Goal: Task Accomplishment & Management: Use online tool/utility

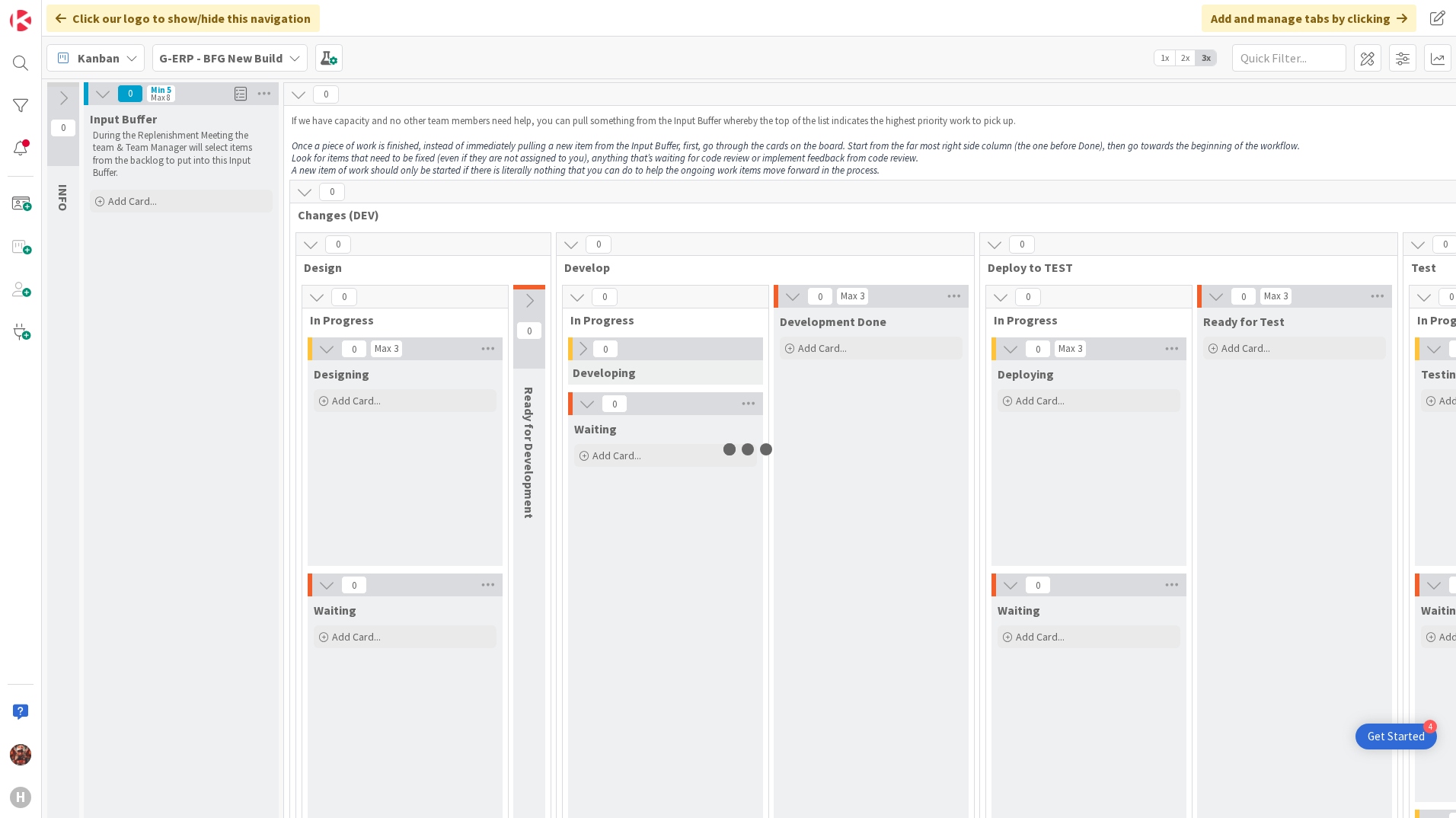
click at [204, 57] on b "G-ERP - BFG New Build" at bounding box center [221, 57] width 123 height 15
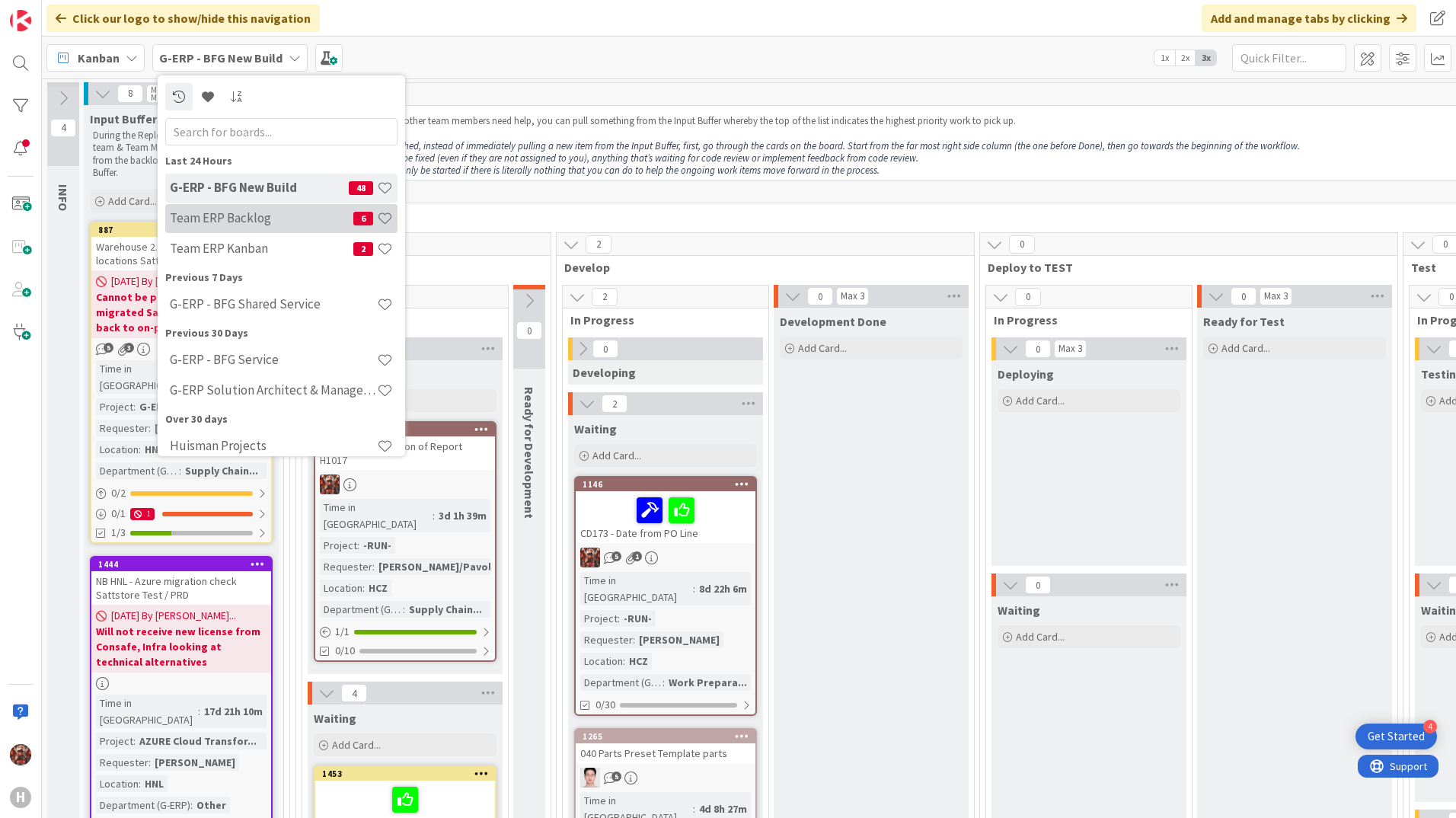
click at [253, 229] on div "Team ERP Backlog 6" at bounding box center [282, 218] width 232 height 29
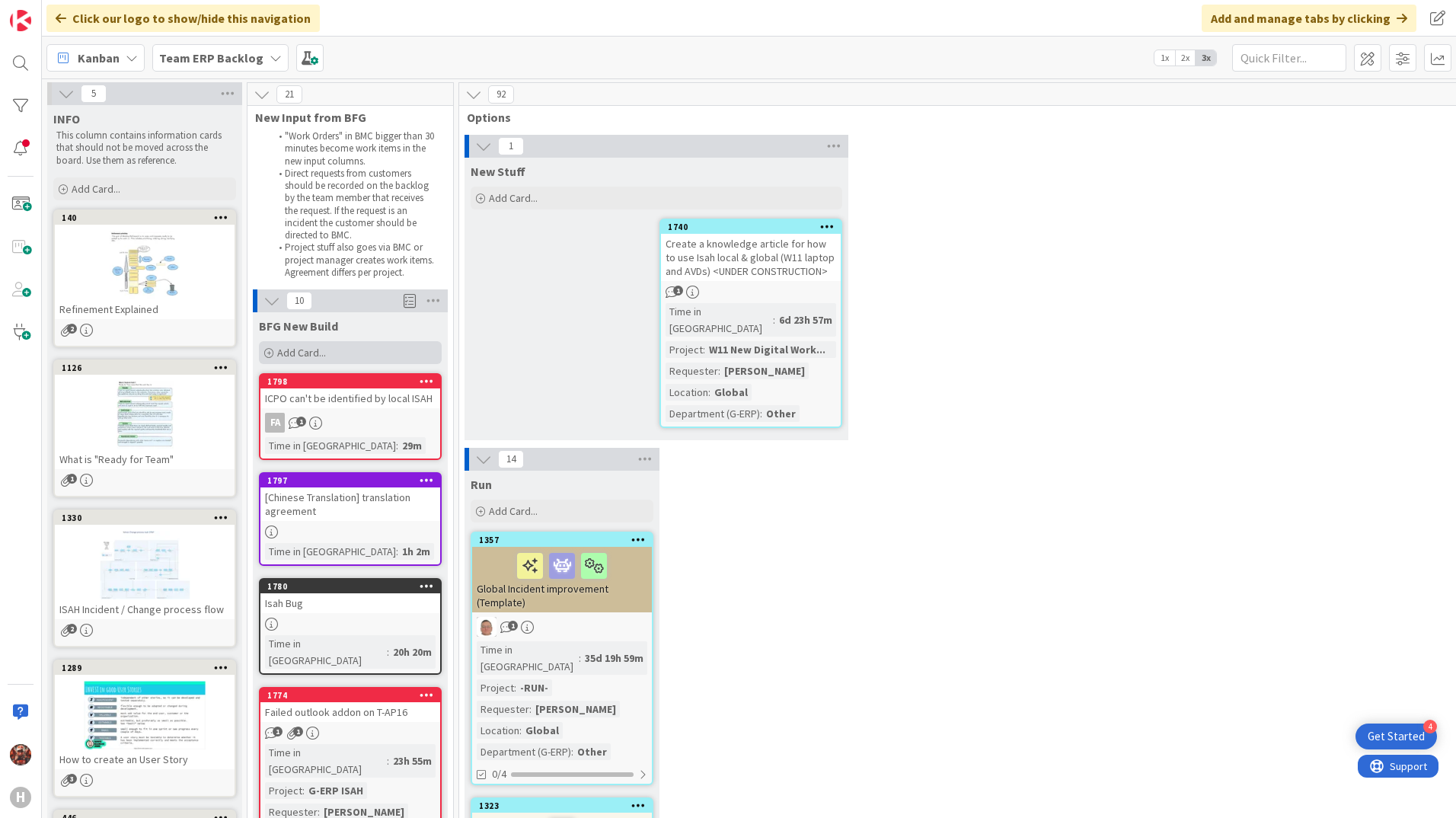
click at [279, 349] on span "Add Card..." at bounding box center [301, 353] width 48 height 14
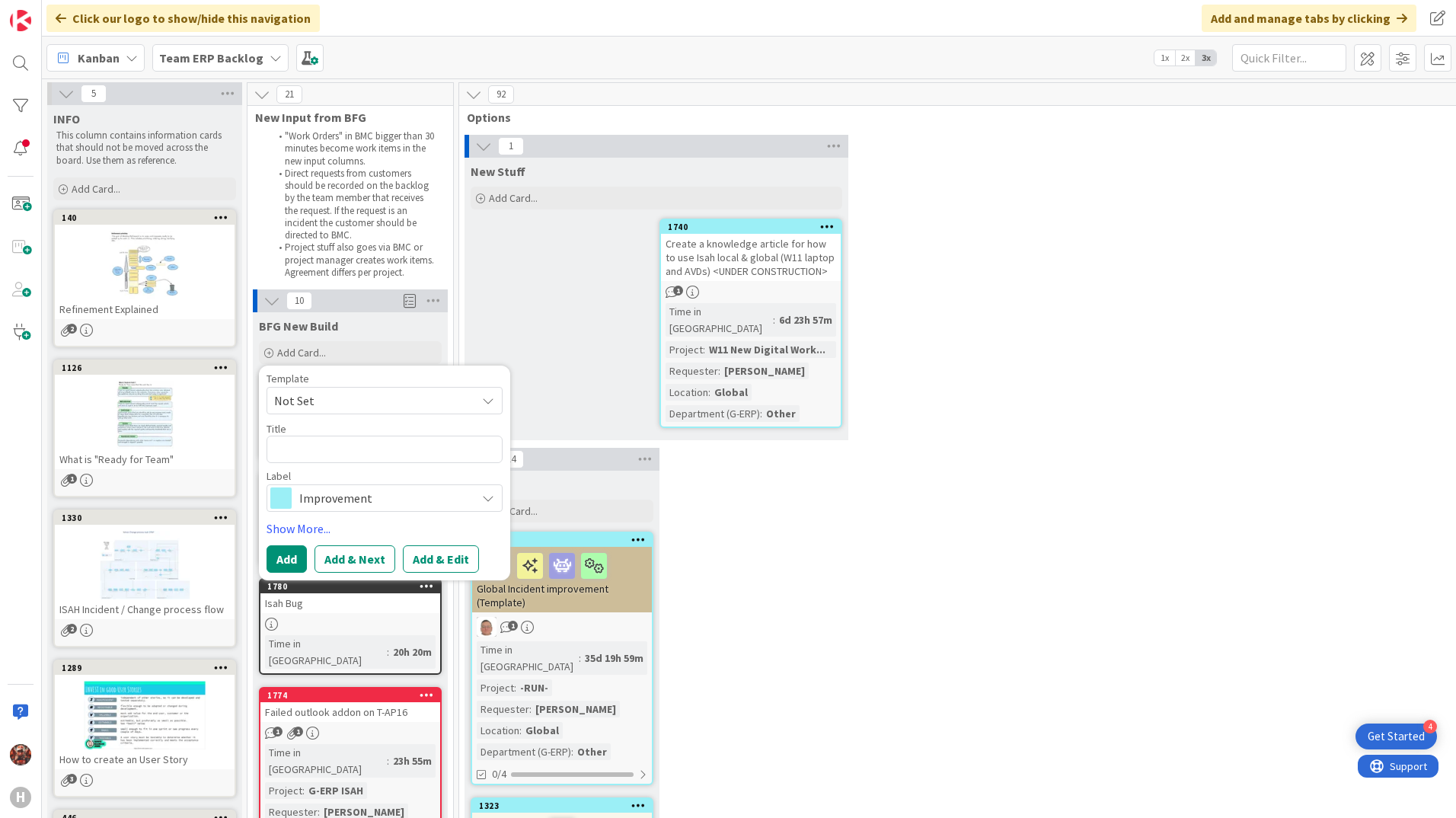
click at [345, 395] on span "Not Set" at bounding box center [369, 401] width 190 height 19
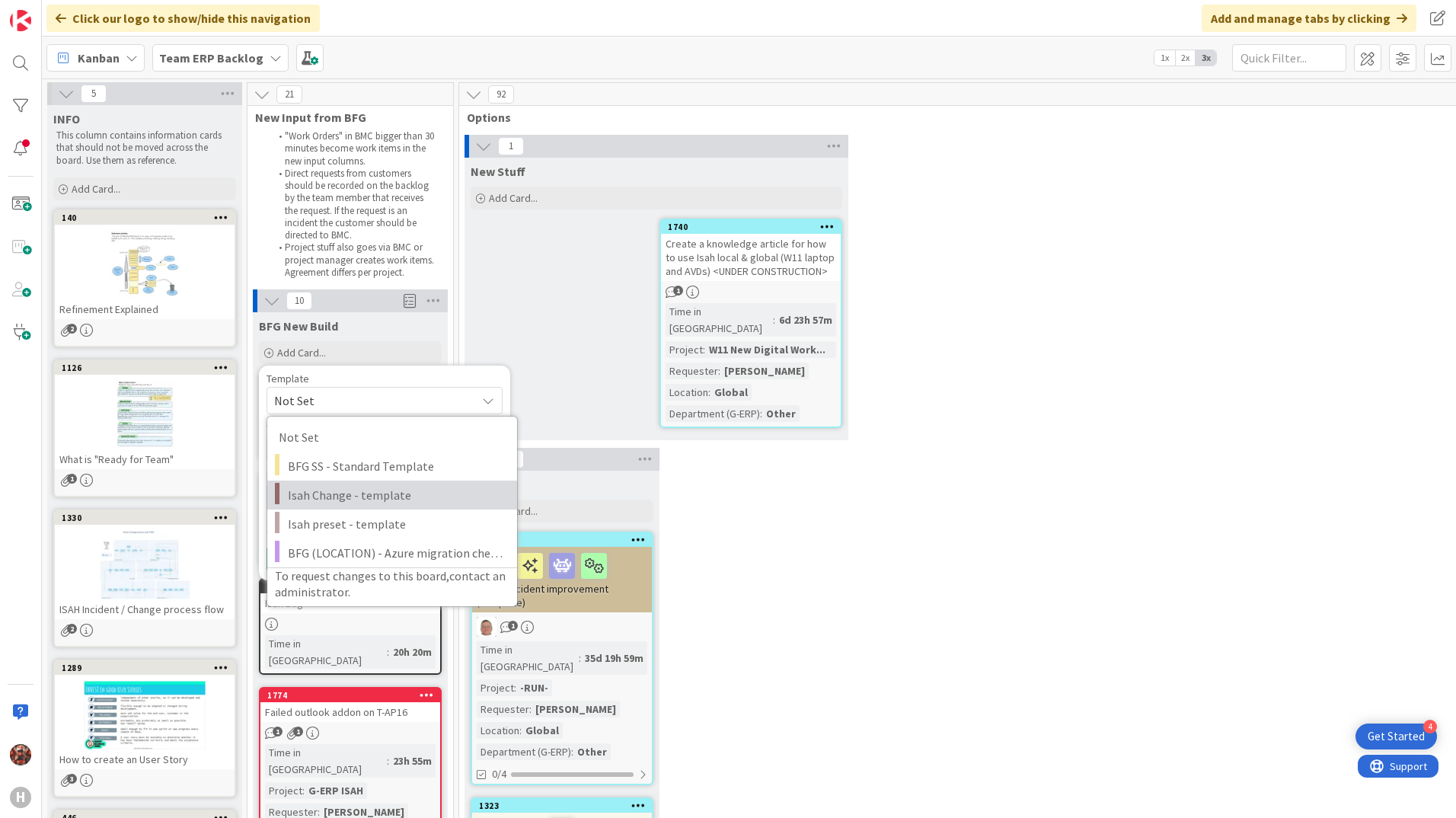
click at [381, 503] on span "Isah Change - template" at bounding box center [396, 495] width 217 height 19
type textarea "x"
type textarea "Isah Change - template"
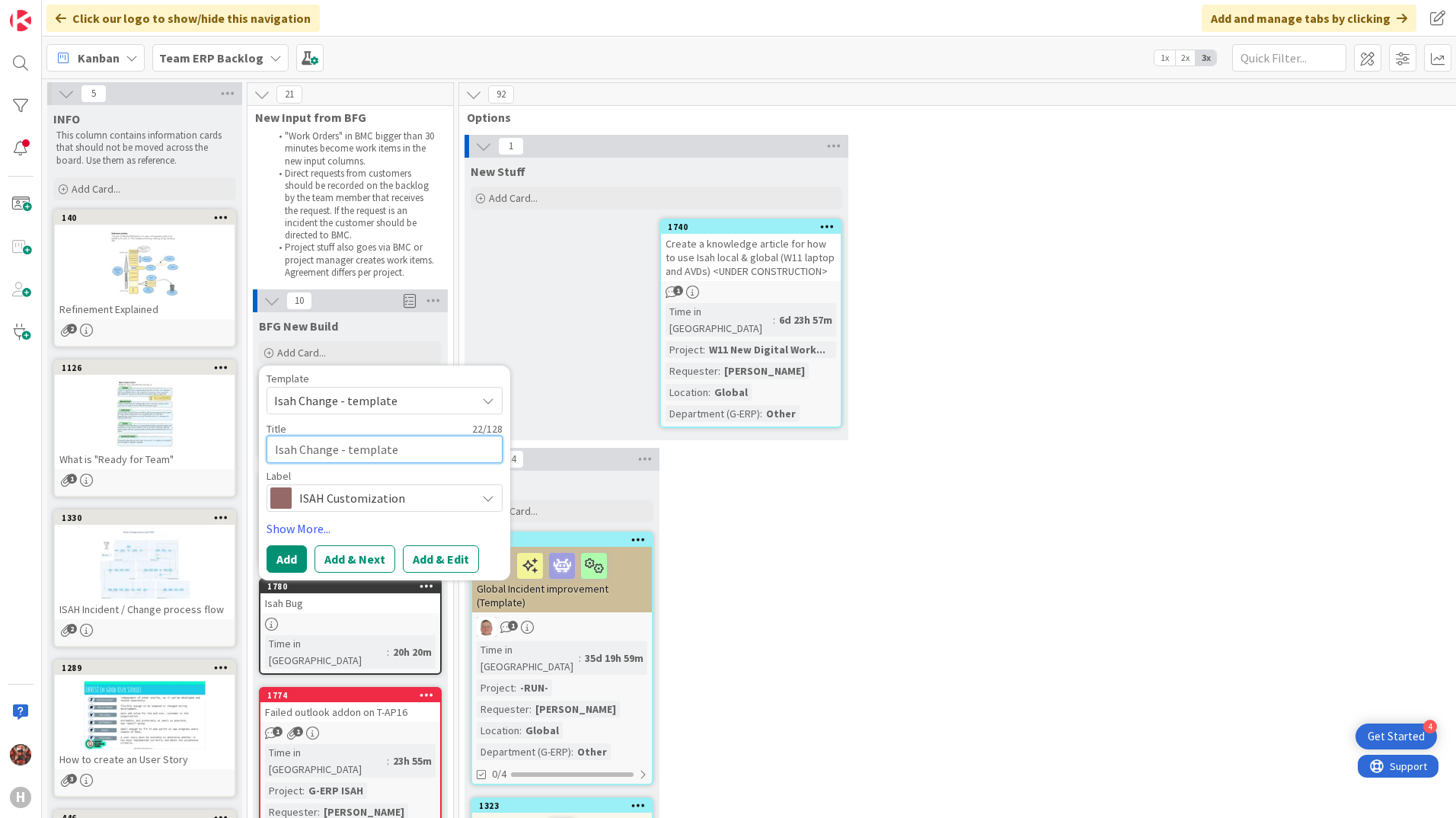
drag, startPoint x: 403, startPoint y: 452, endPoint x: 242, endPoint y: 438, distance: 161.6
click at [302, 558] on button "Add" at bounding box center [287, 558] width 40 height 27
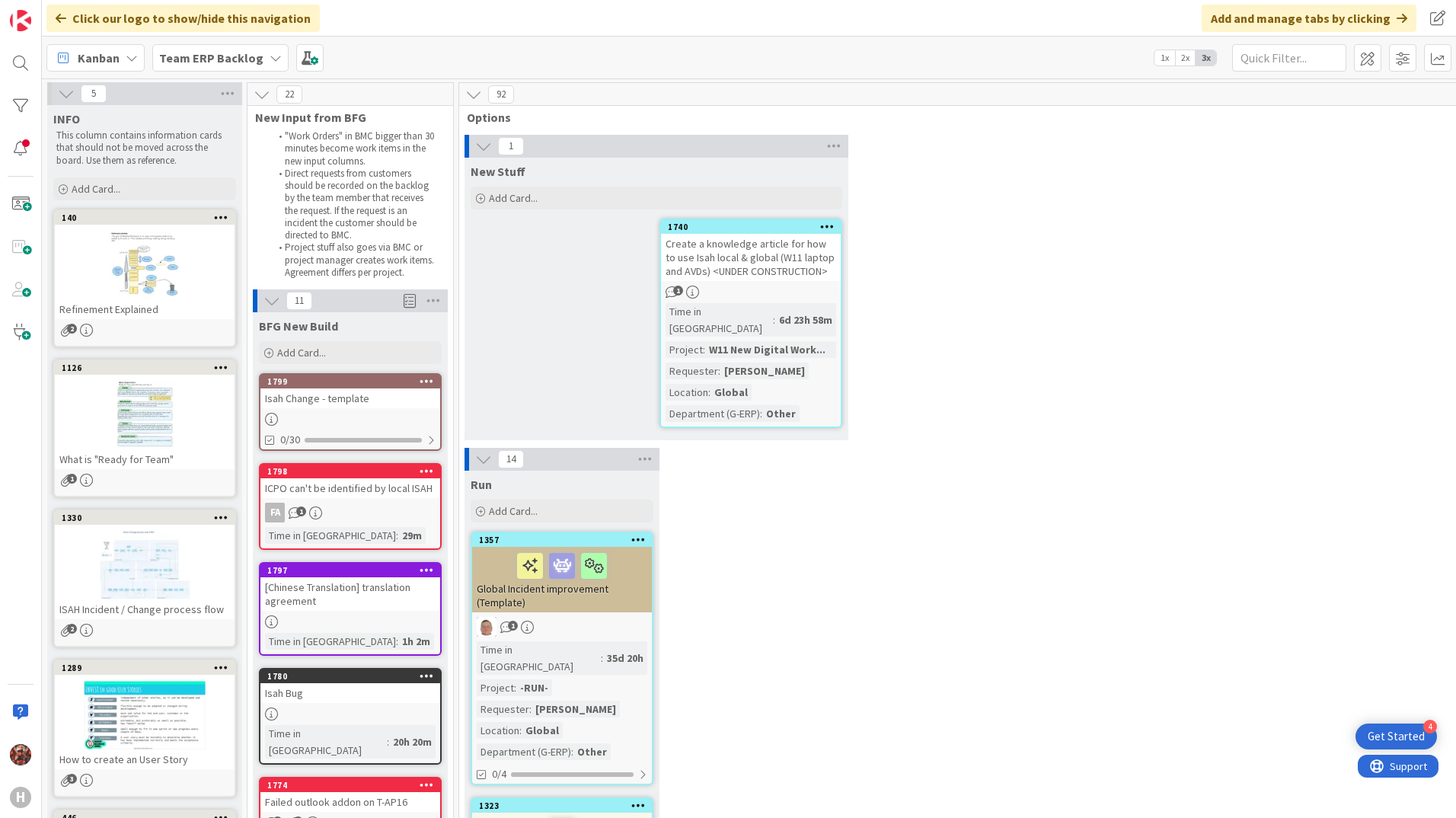
click at [336, 397] on div "Isah Change - template" at bounding box center [350, 398] width 180 height 19
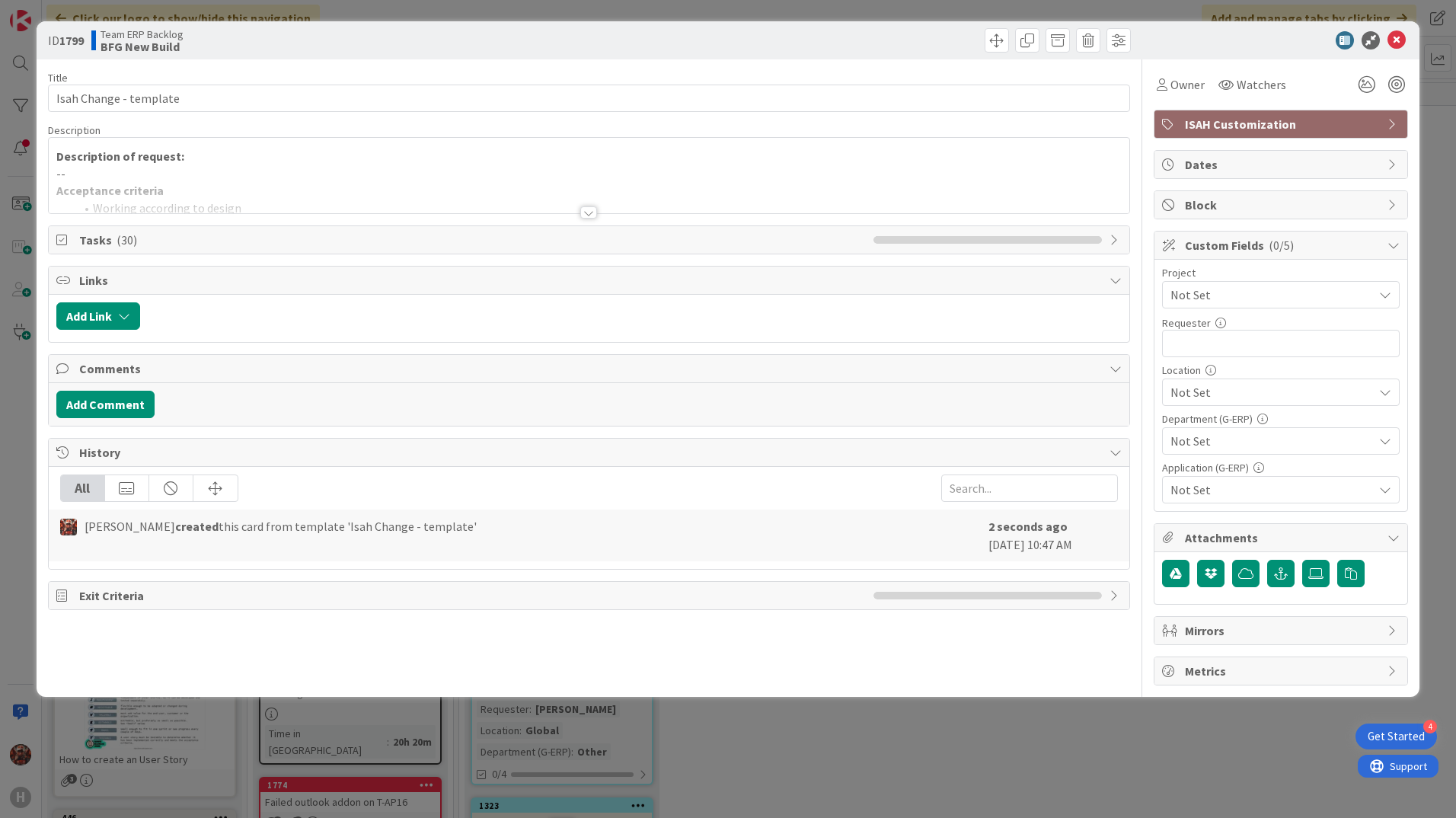
click at [585, 212] on div at bounding box center [588, 212] width 17 height 12
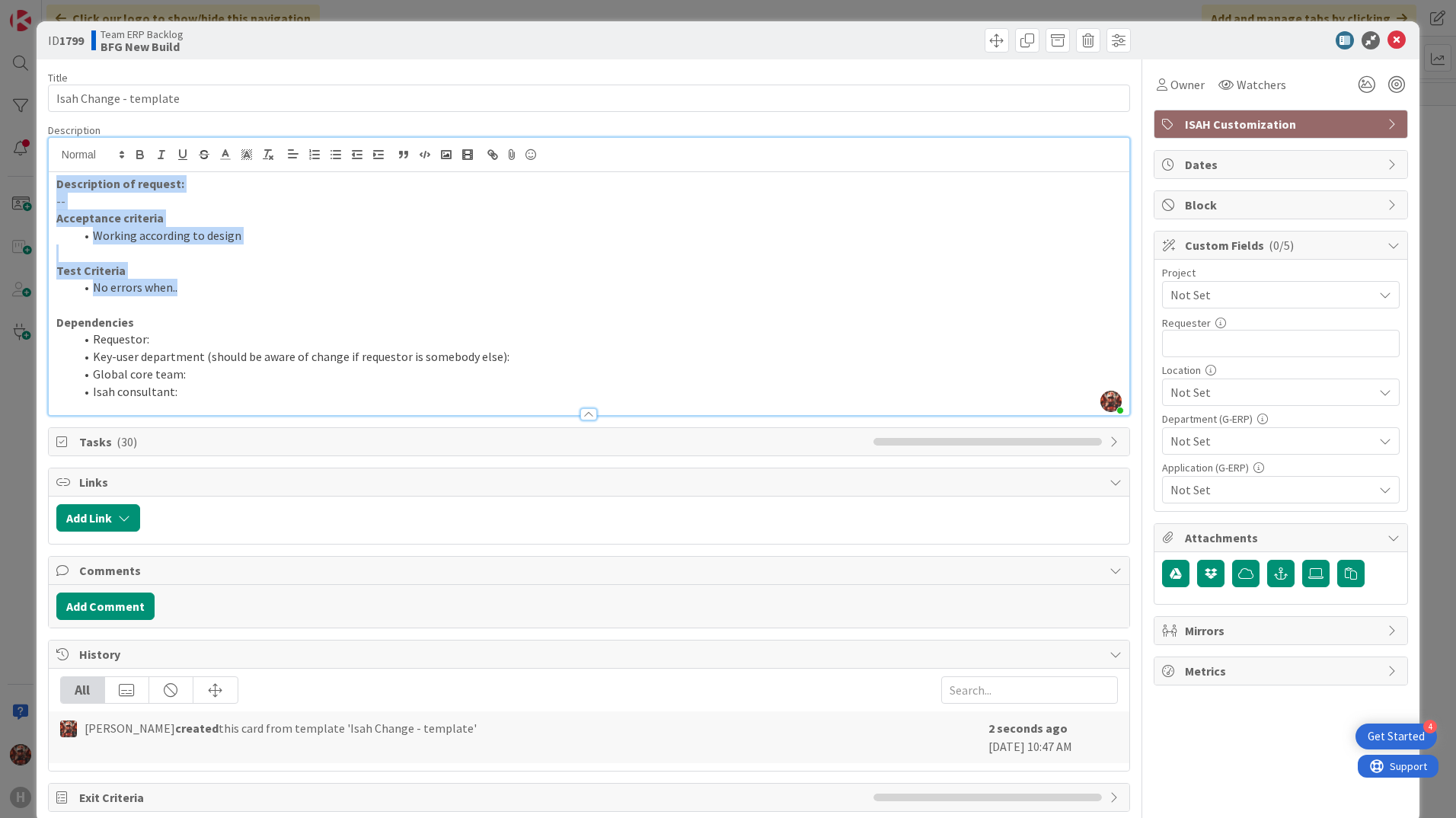
drag, startPoint x: 196, startPoint y: 291, endPoint x: 32, endPoint y: 173, distance: 202.0
click at [32, 173] on div "ID 1799 Team ERP Backlog BFG New Build Title 22 / 128 Isah Change - template De…" at bounding box center [728, 409] width 1456 height 818
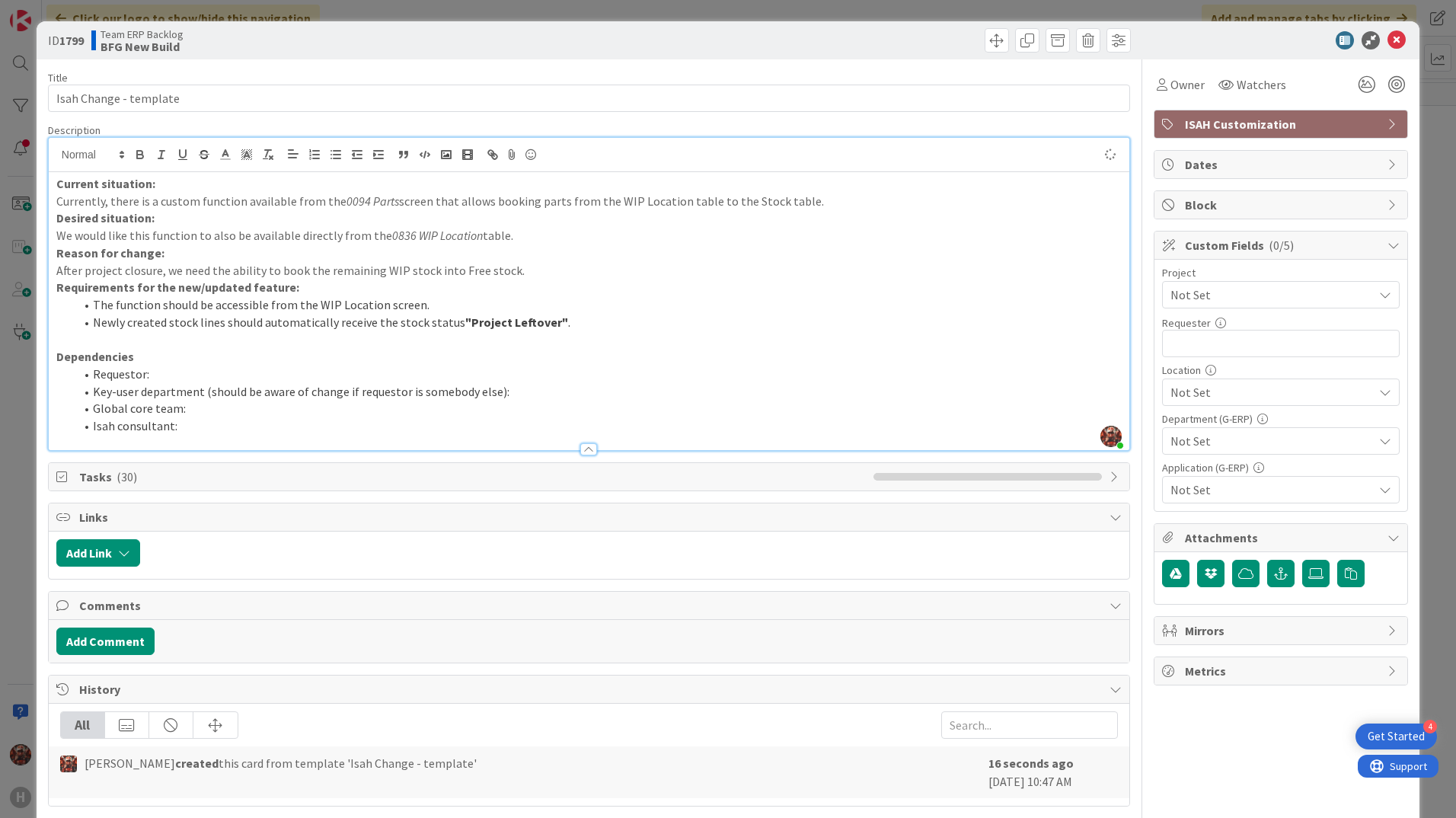
click at [190, 376] on li "Requestor:" at bounding box center [599, 374] width 1048 height 18
click at [518, 387] on li "Key-user department (should be aware of change if requestor is somebody else):" at bounding box center [599, 392] width 1048 height 18
click at [218, 429] on li "Isah consultant:" at bounding box center [599, 426] width 1048 height 18
click at [270, 408] on li "Global core team:" at bounding box center [599, 409] width 1048 height 18
click at [1201, 343] on input "text" at bounding box center [1281, 343] width 238 height 27
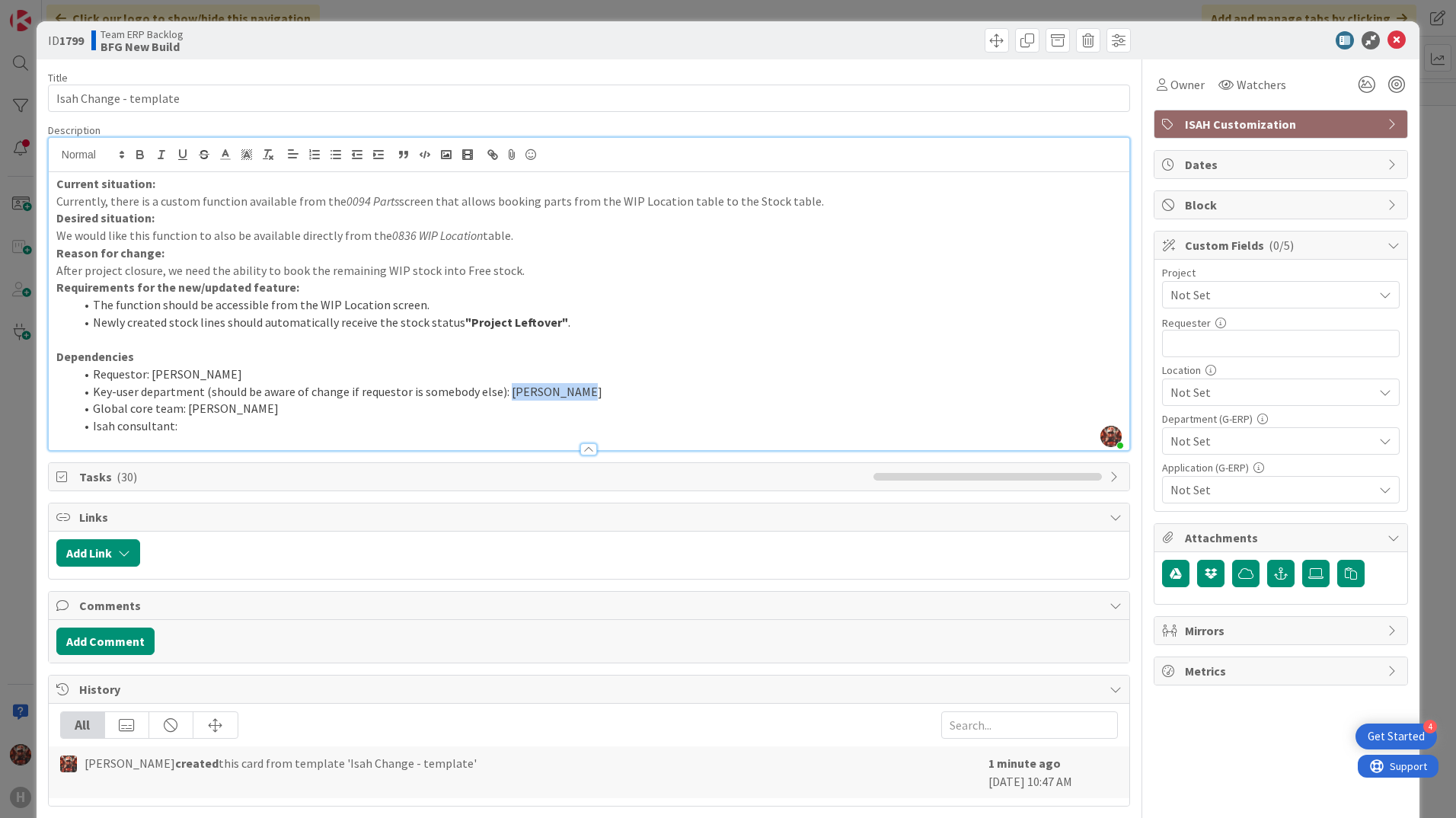
drag, startPoint x: 593, startPoint y: 398, endPoint x: 503, endPoint y: 390, distance: 90.4
click at [503, 390] on li "Key-user department (should be aware of change if requestor is somebody else): …" at bounding box center [599, 392] width 1048 height 18
copy li "[PERSON_NAME]"
click at [1192, 340] on input "text" at bounding box center [1281, 343] width 238 height 27
paste input "[PERSON_NAME]"
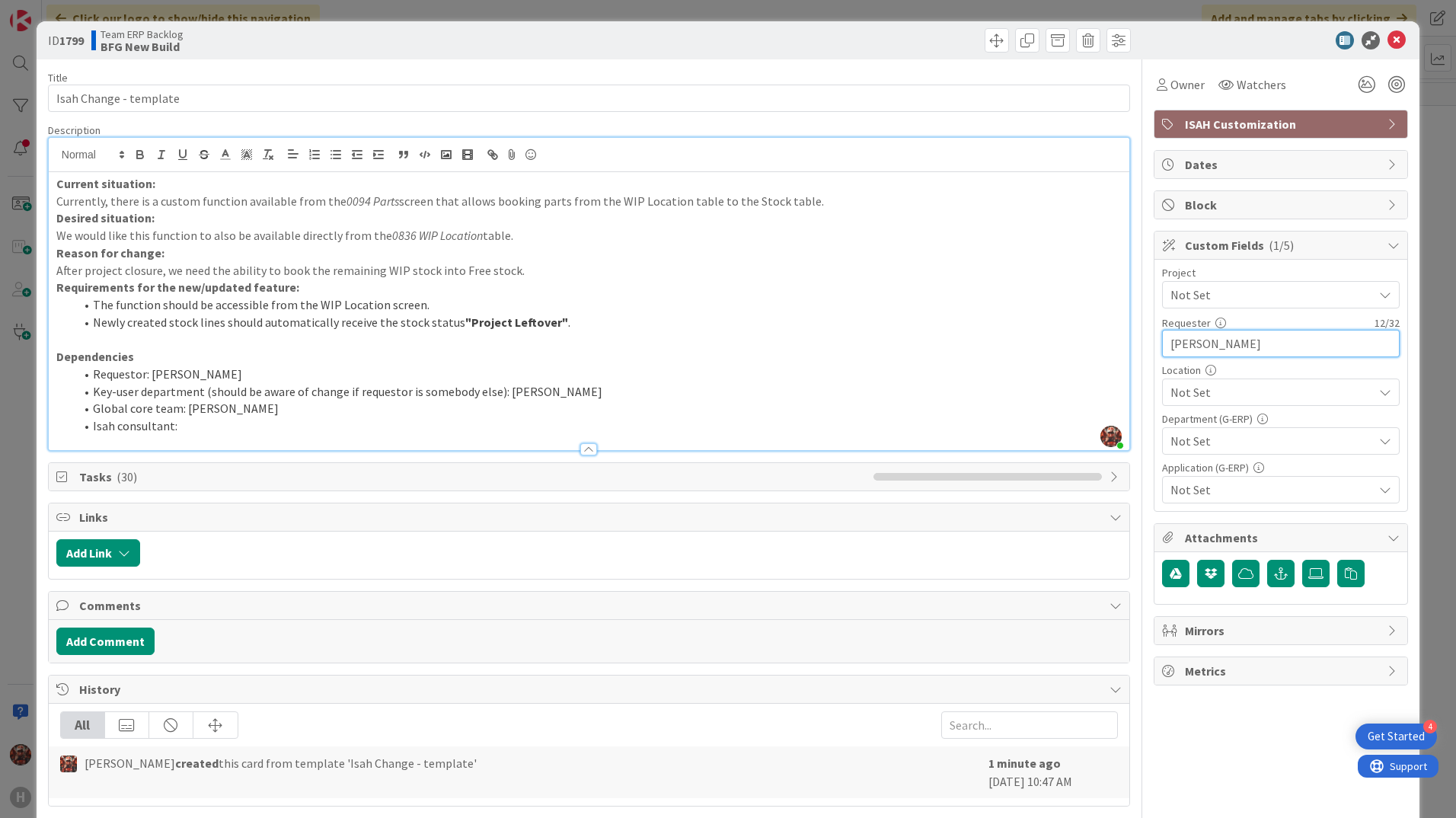
type input "[PERSON_NAME]"
click at [1213, 391] on span "Not Set" at bounding box center [1272, 392] width 202 height 18
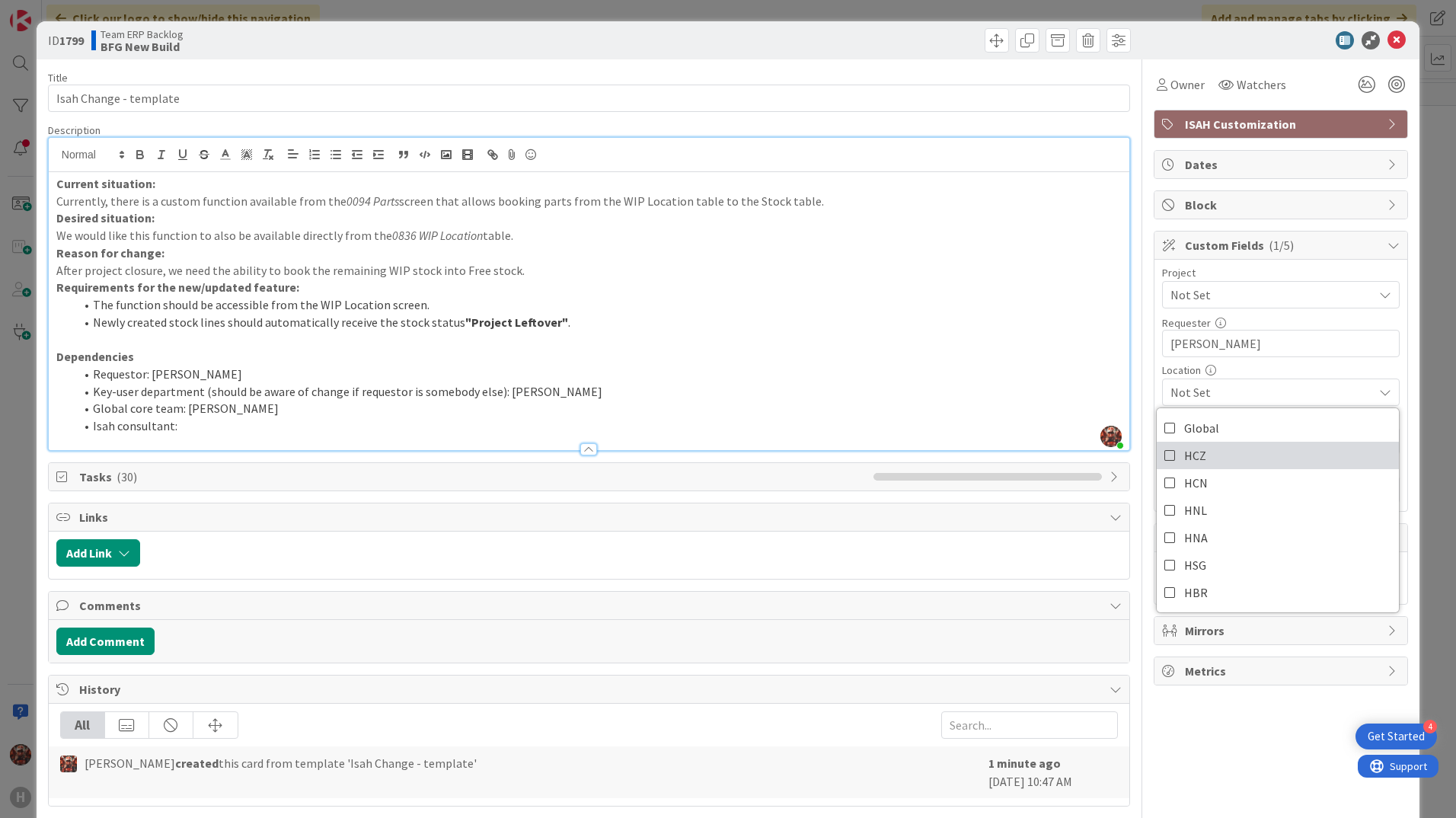
click at [1197, 461] on link "HCZ" at bounding box center [1277, 455] width 242 height 27
click at [1183, 41] on div at bounding box center [1273, 40] width 269 height 18
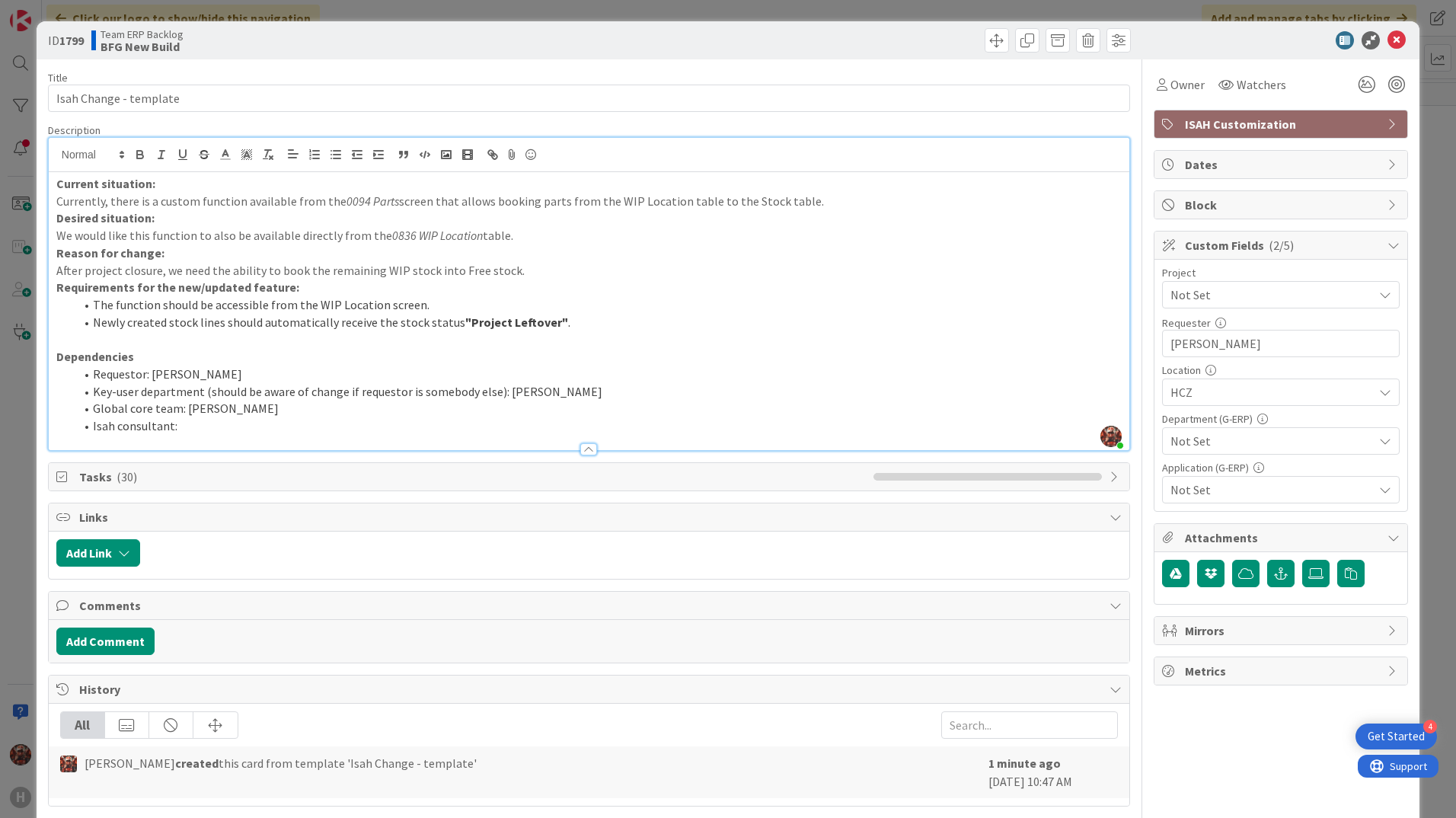
click at [1200, 296] on span "Not Set" at bounding box center [1268, 295] width 195 height 21
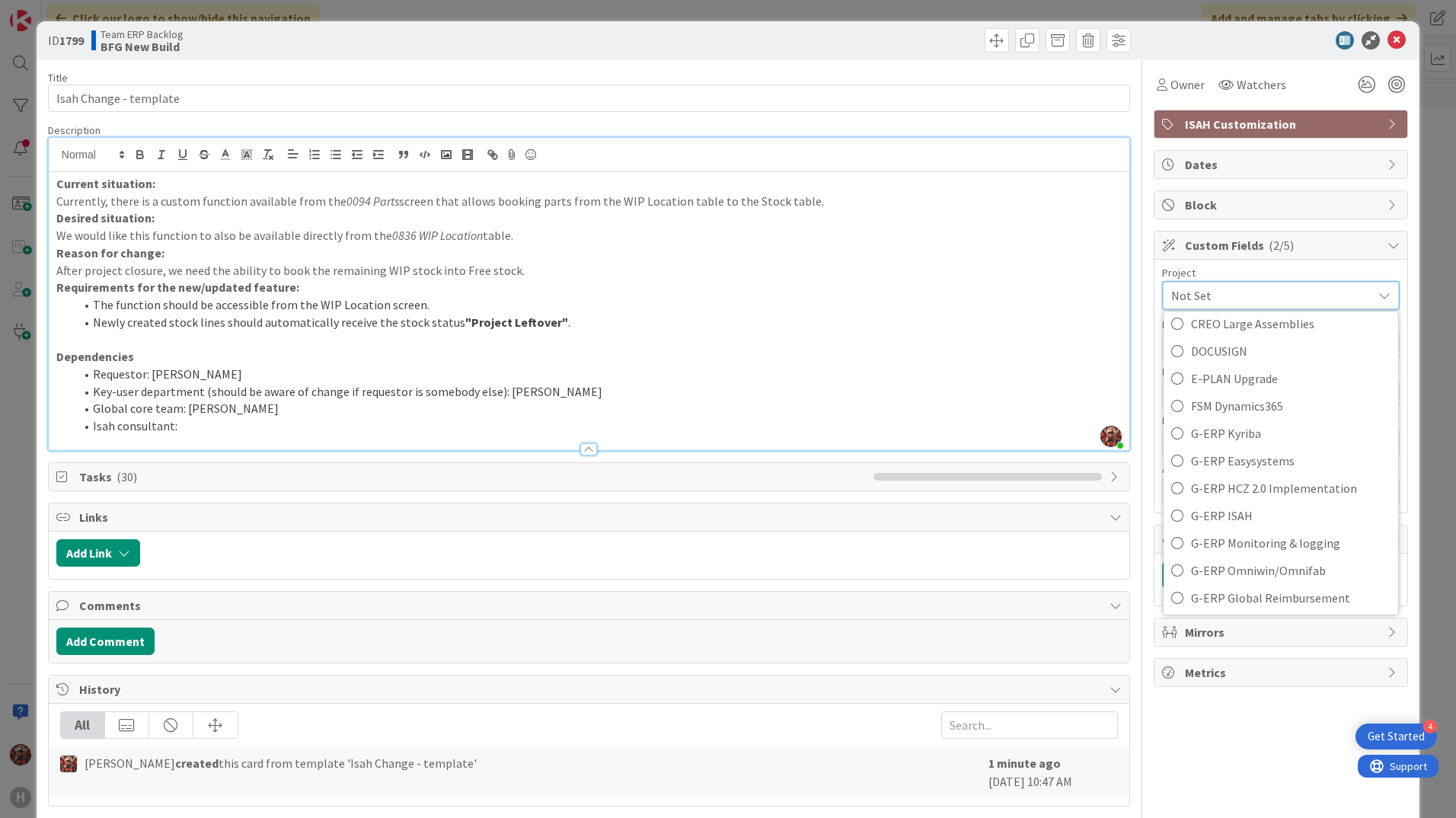
scroll to position [409, 0]
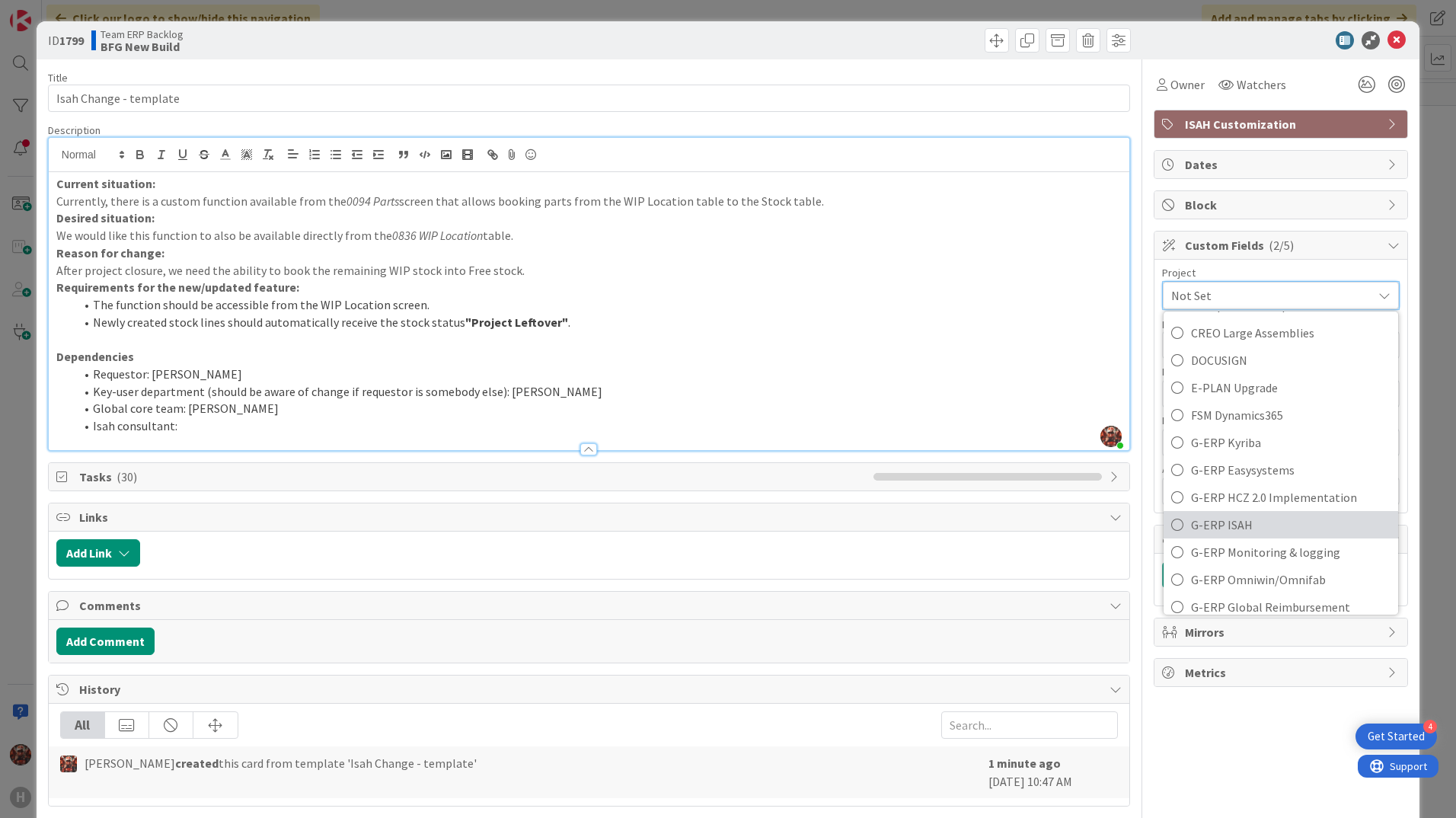
click at [1232, 523] on span "G-ERP ISAH" at bounding box center [1291, 525] width 200 height 23
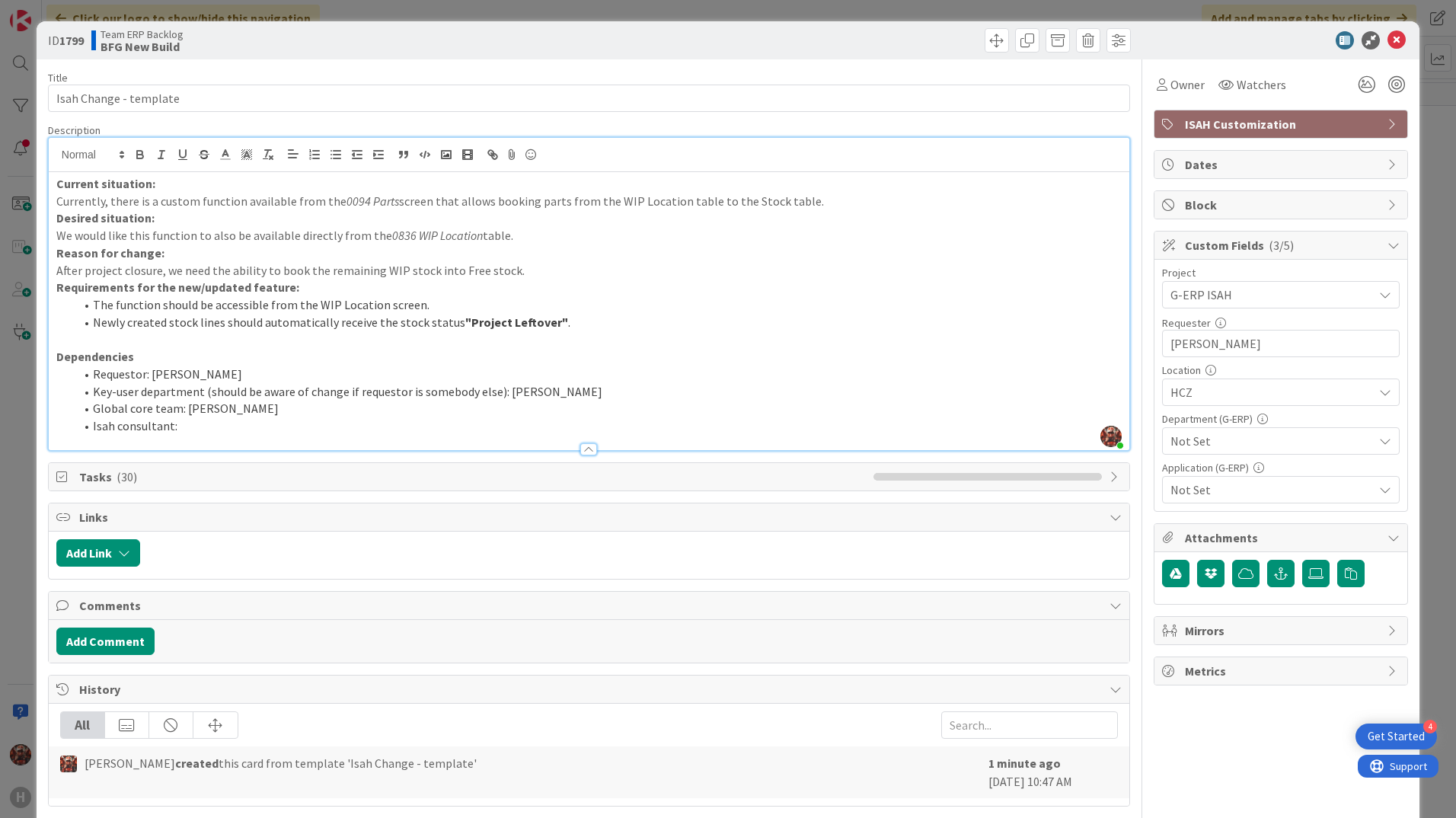
click at [1237, 447] on span "Not Set" at bounding box center [1272, 441] width 202 height 18
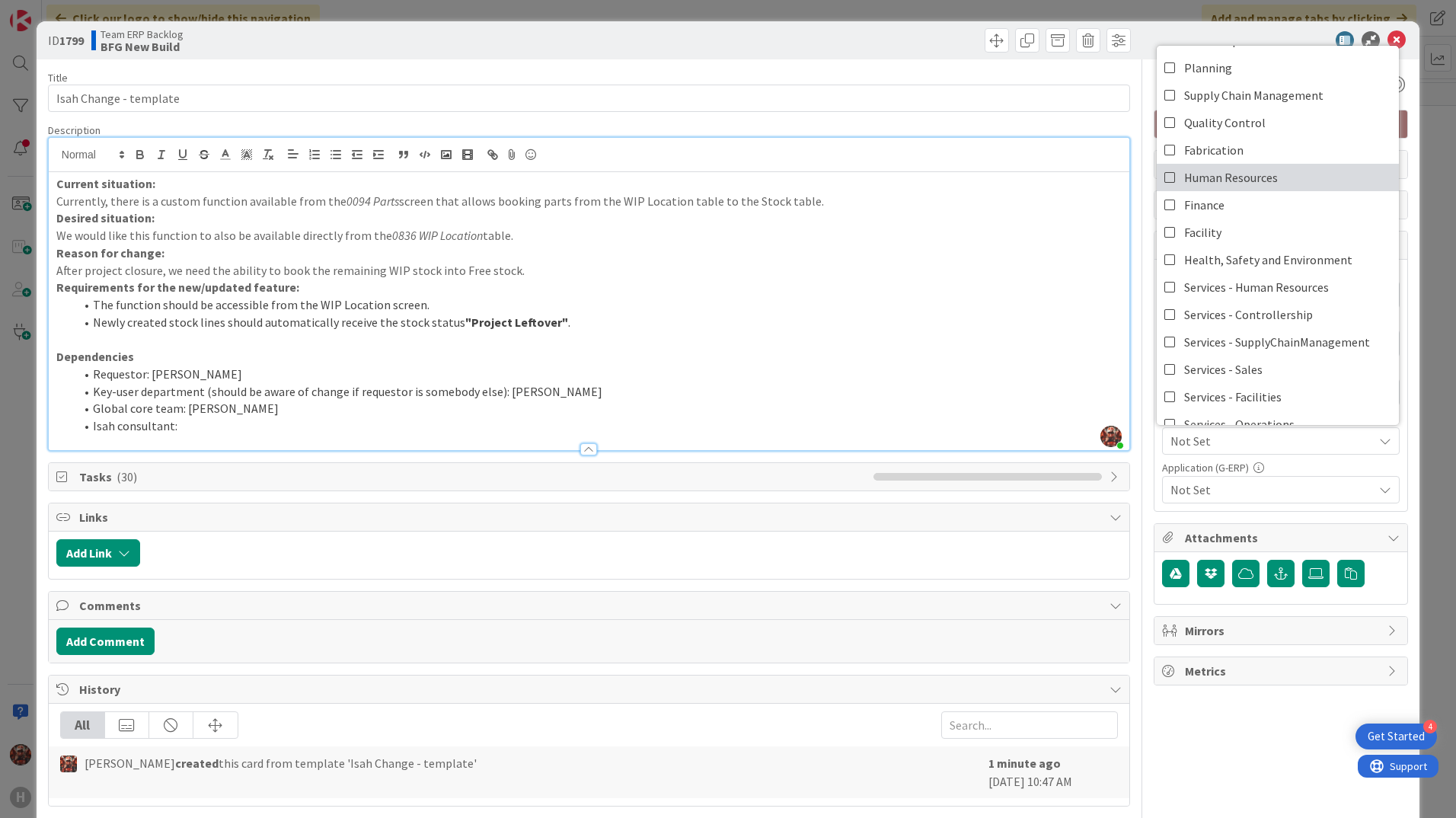
scroll to position [0, 0]
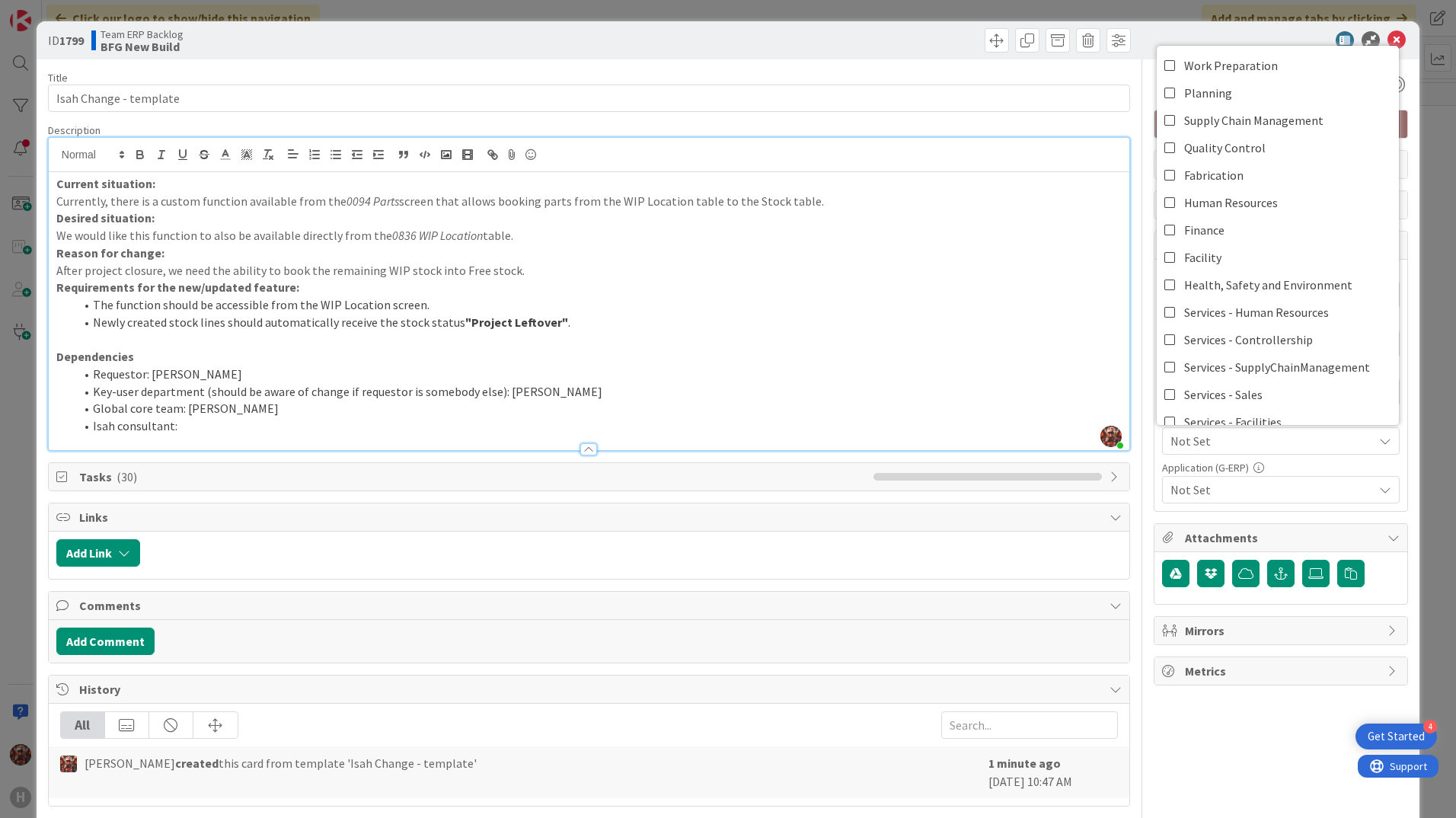
click at [1261, 36] on div at bounding box center [1273, 40] width 269 height 18
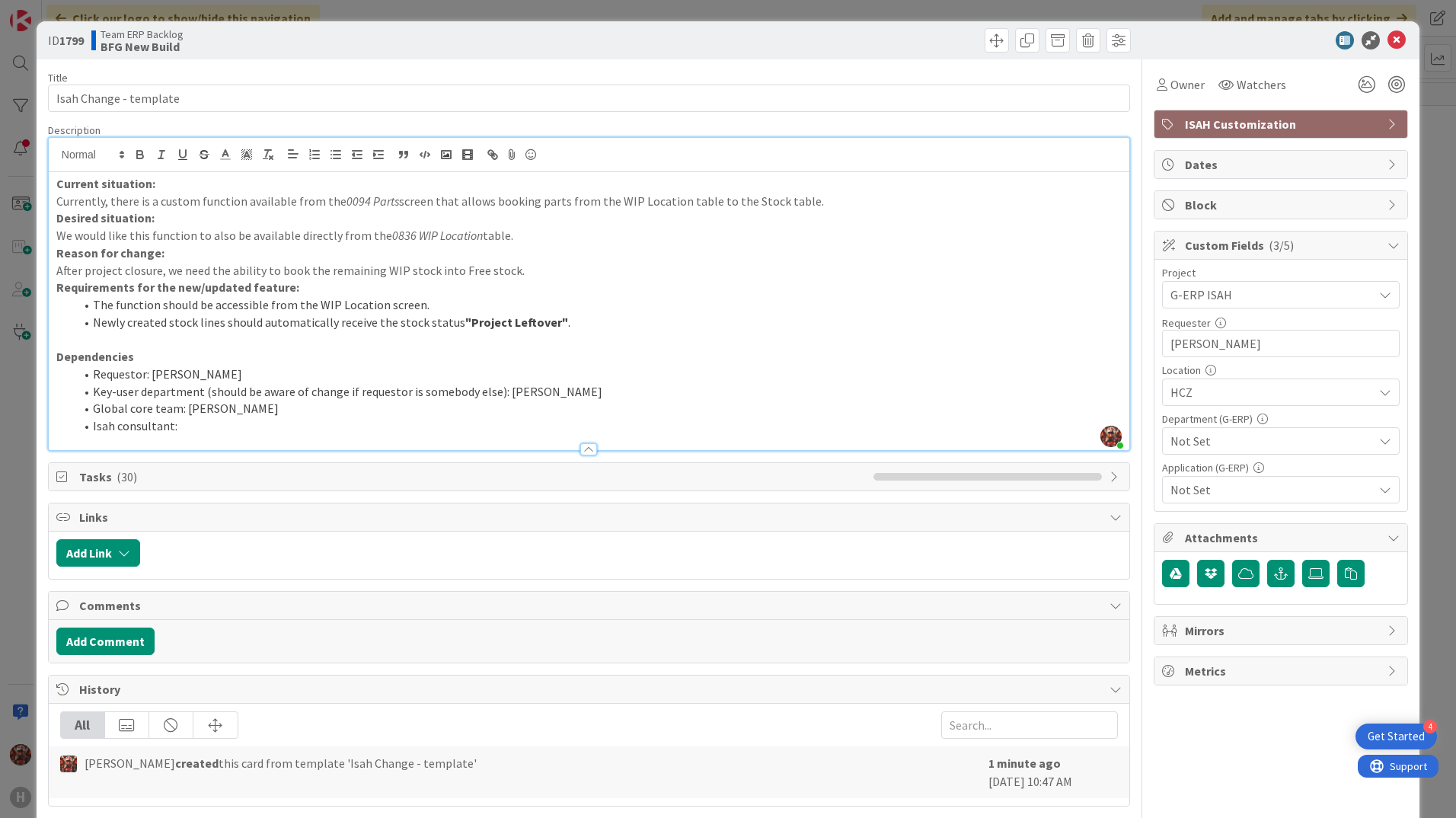
click at [1254, 480] on div "Not Set" at bounding box center [1281, 490] width 238 height 27
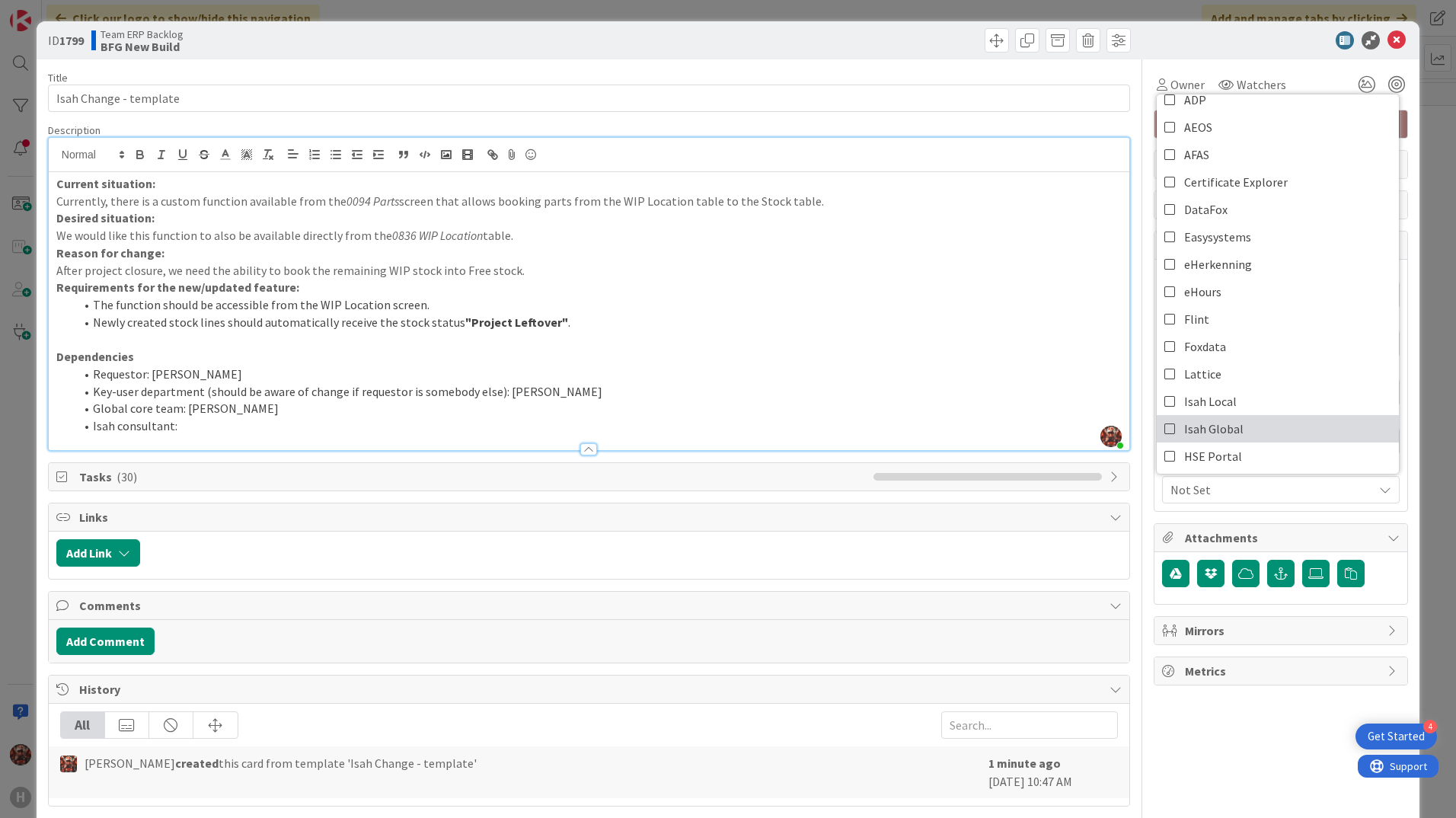
scroll to position [77, 0]
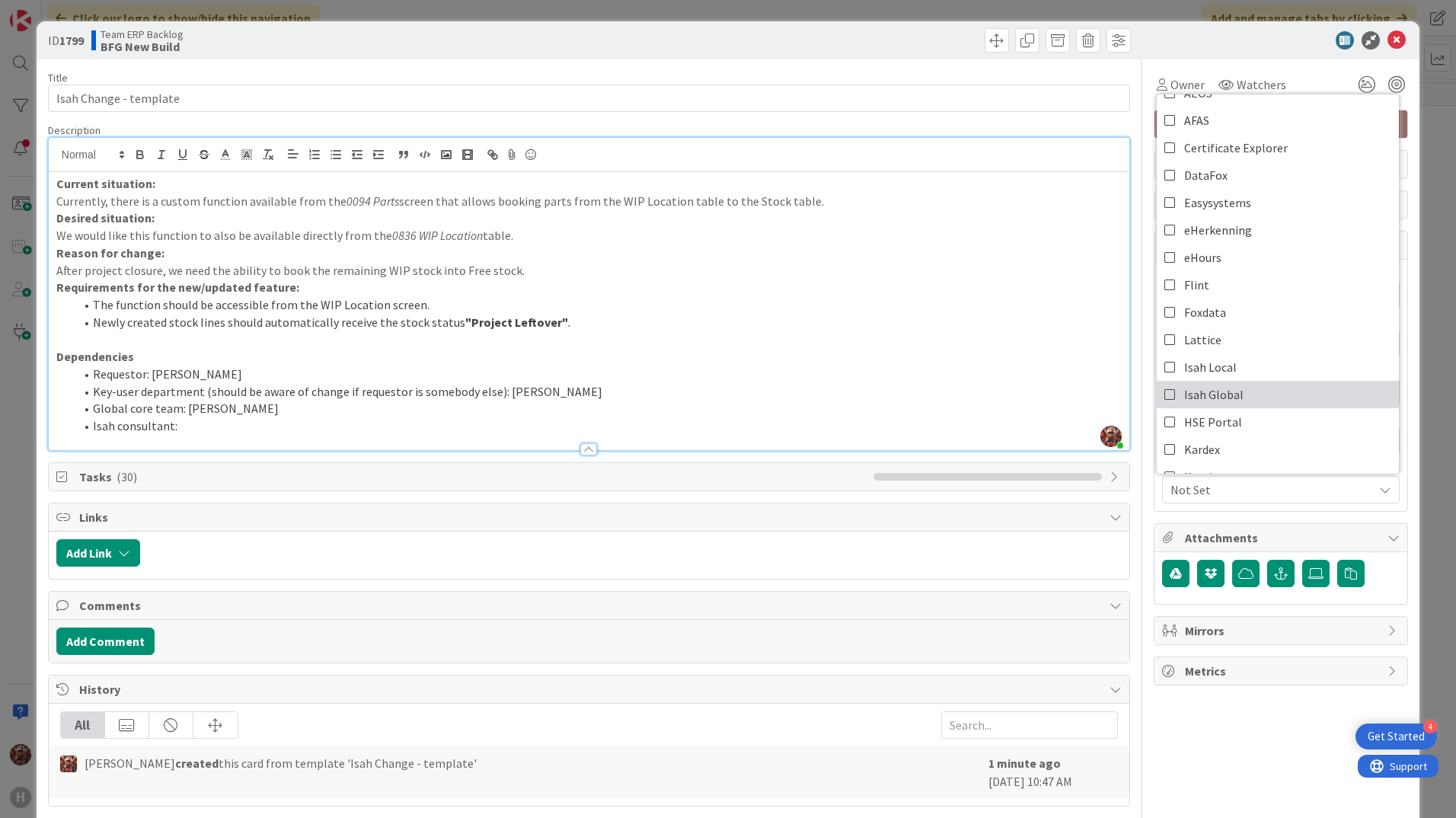
click at [1217, 402] on span "Isah Global" at bounding box center [1213, 394] width 59 height 23
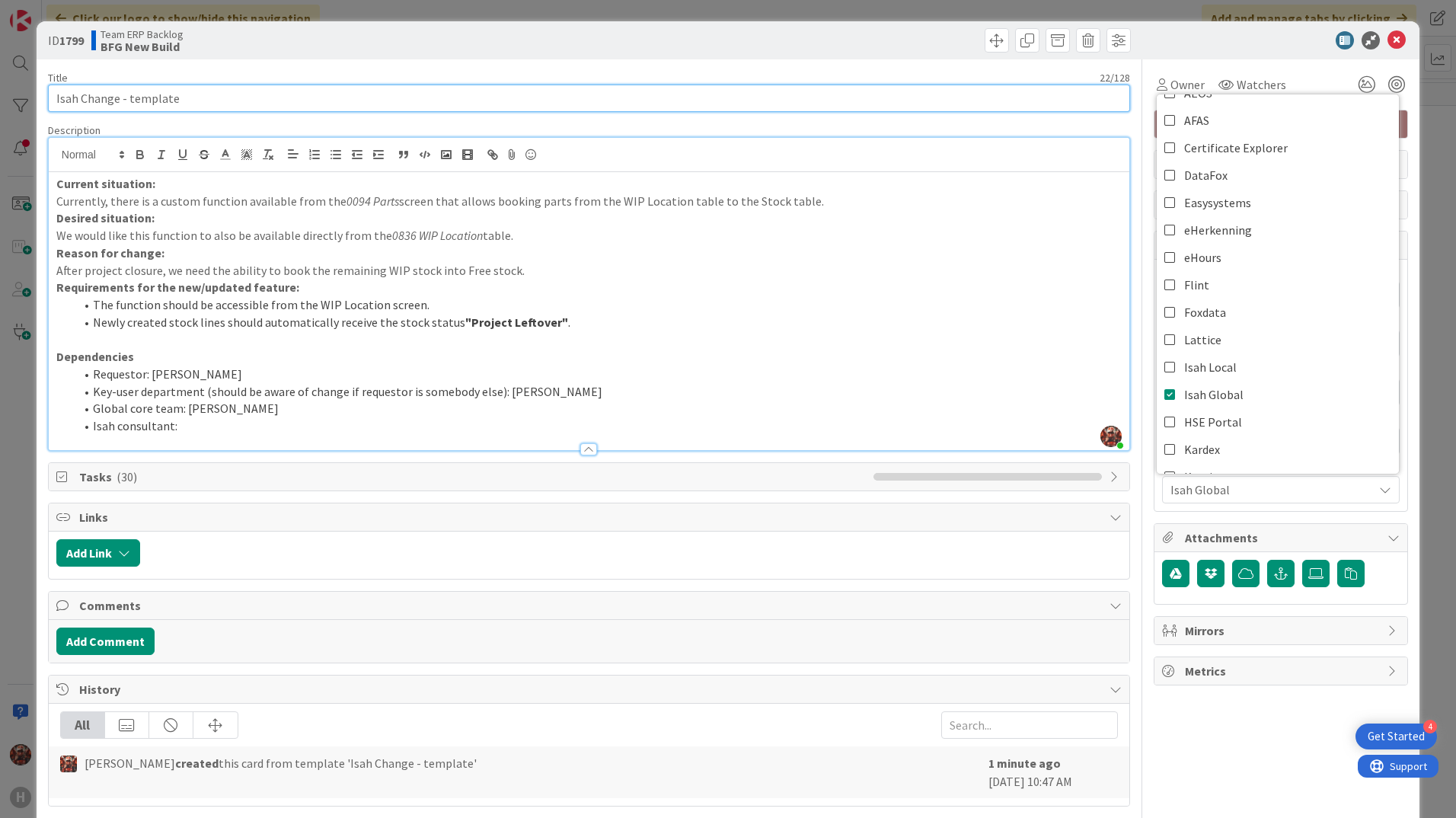
click at [308, 99] on input "Isah Change - template" at bounding box center [589, 98] width 1082 height 27
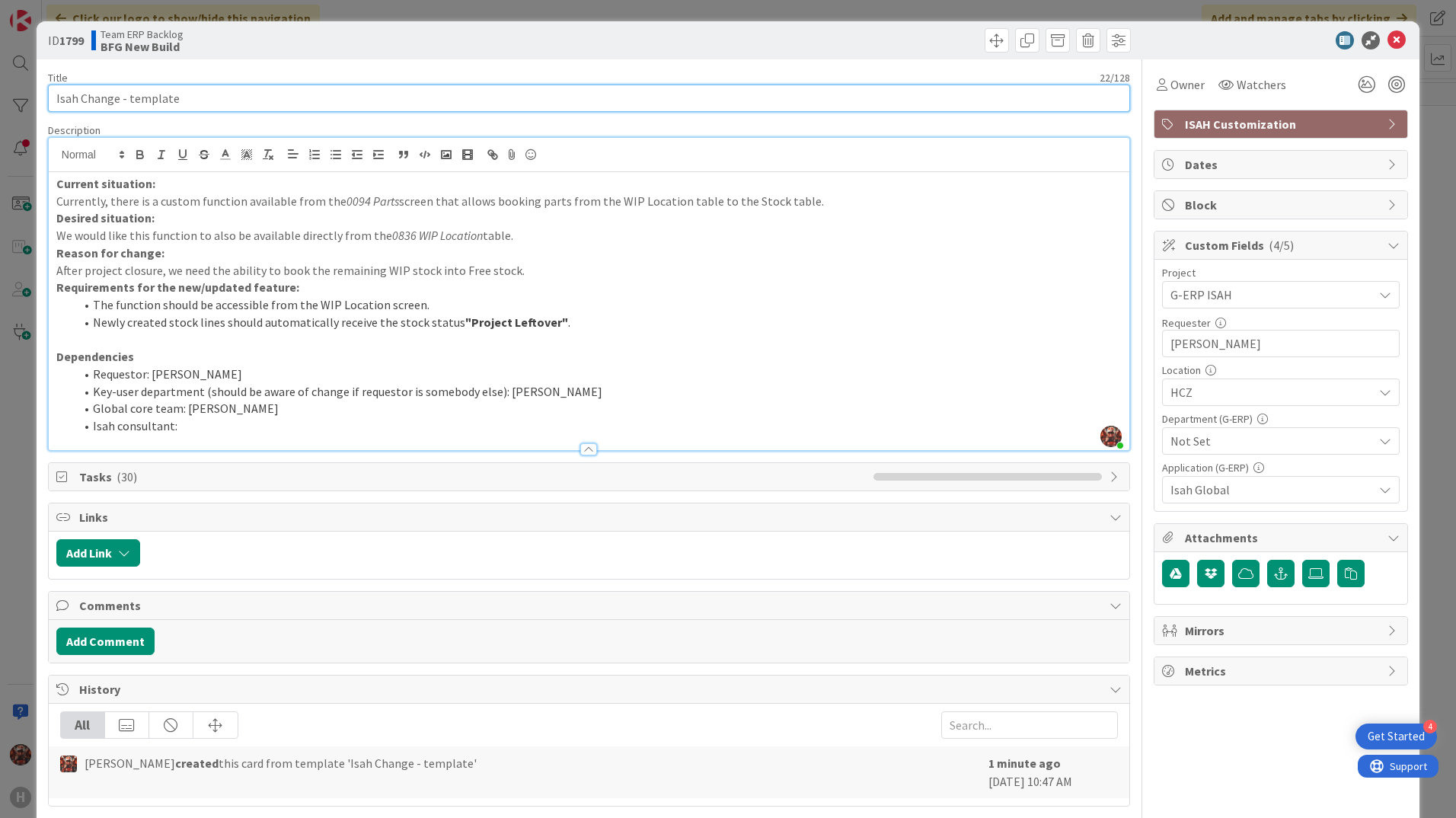
drag, startPoint x: 308, startPoint y: 99, endPoint x: 46, endPoint y: 95, distance: 262.0
click at [46, 95] on div "ID 1799 Team ERP Backlog BFG New Build Title 22 / 128 Isah Change - template De…" at bounding box center [728, 439] width 1383 height 837
paste input "Extend Booking Functionality to 0836 WIP Location Tabl"
type input "Extend Booking Functionality to 0836 WIP Location Table"
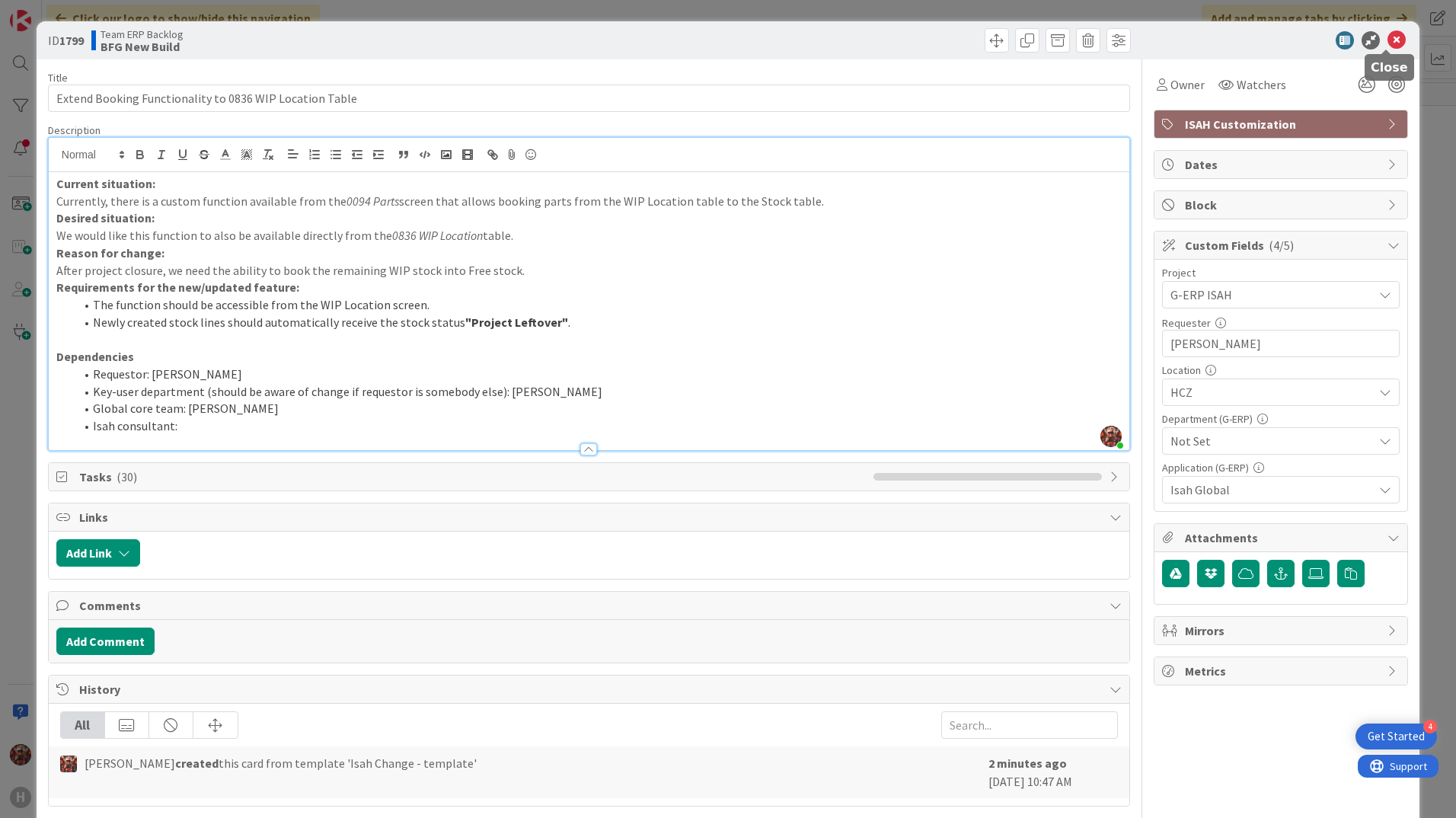
click at [1388, 35] on icon at bounding box center [1396, 40] width 18 height 18
